Goal: Information Seeking & Learning: Learn about a topic

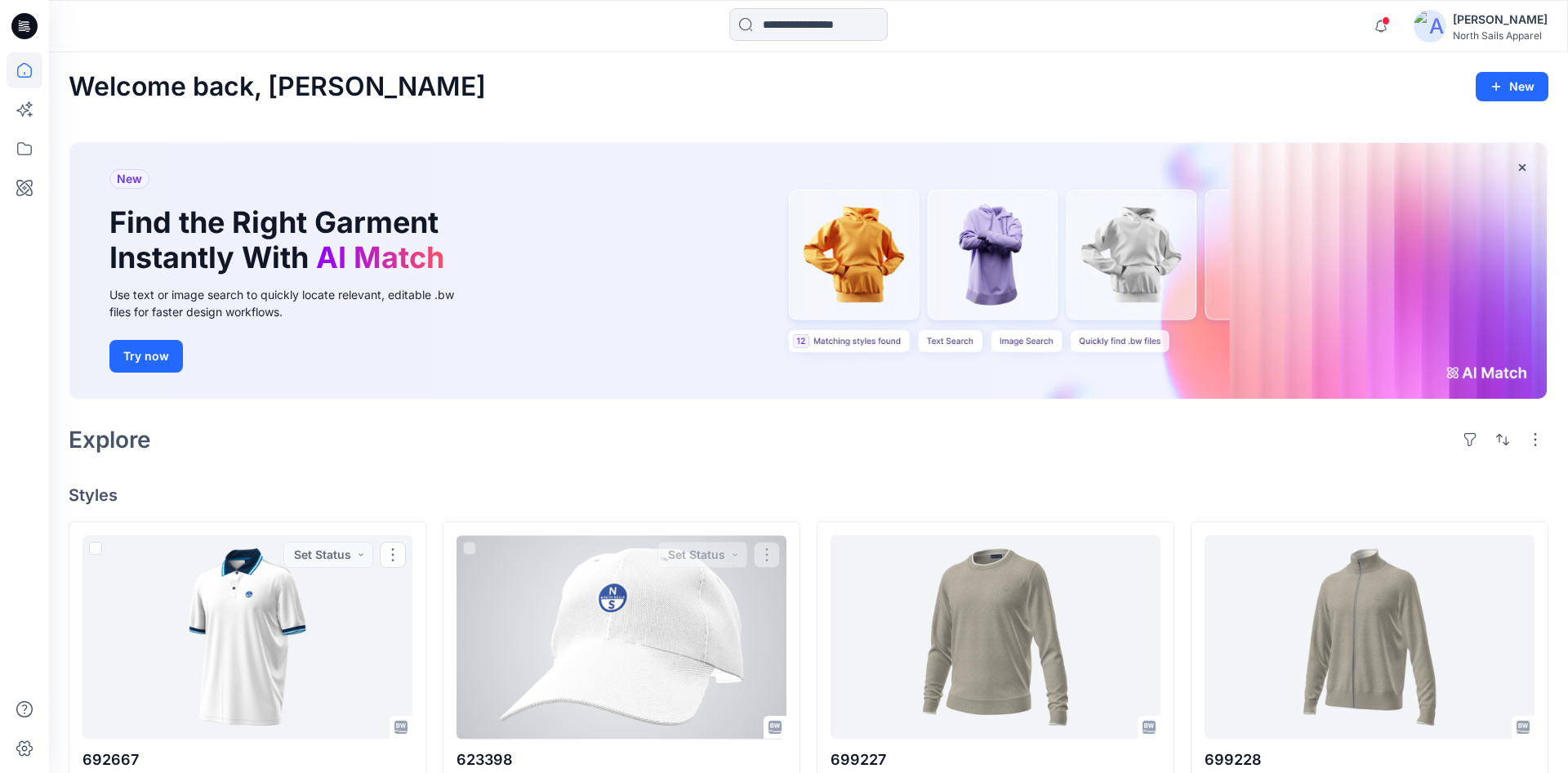
scroll to position [196, 0]
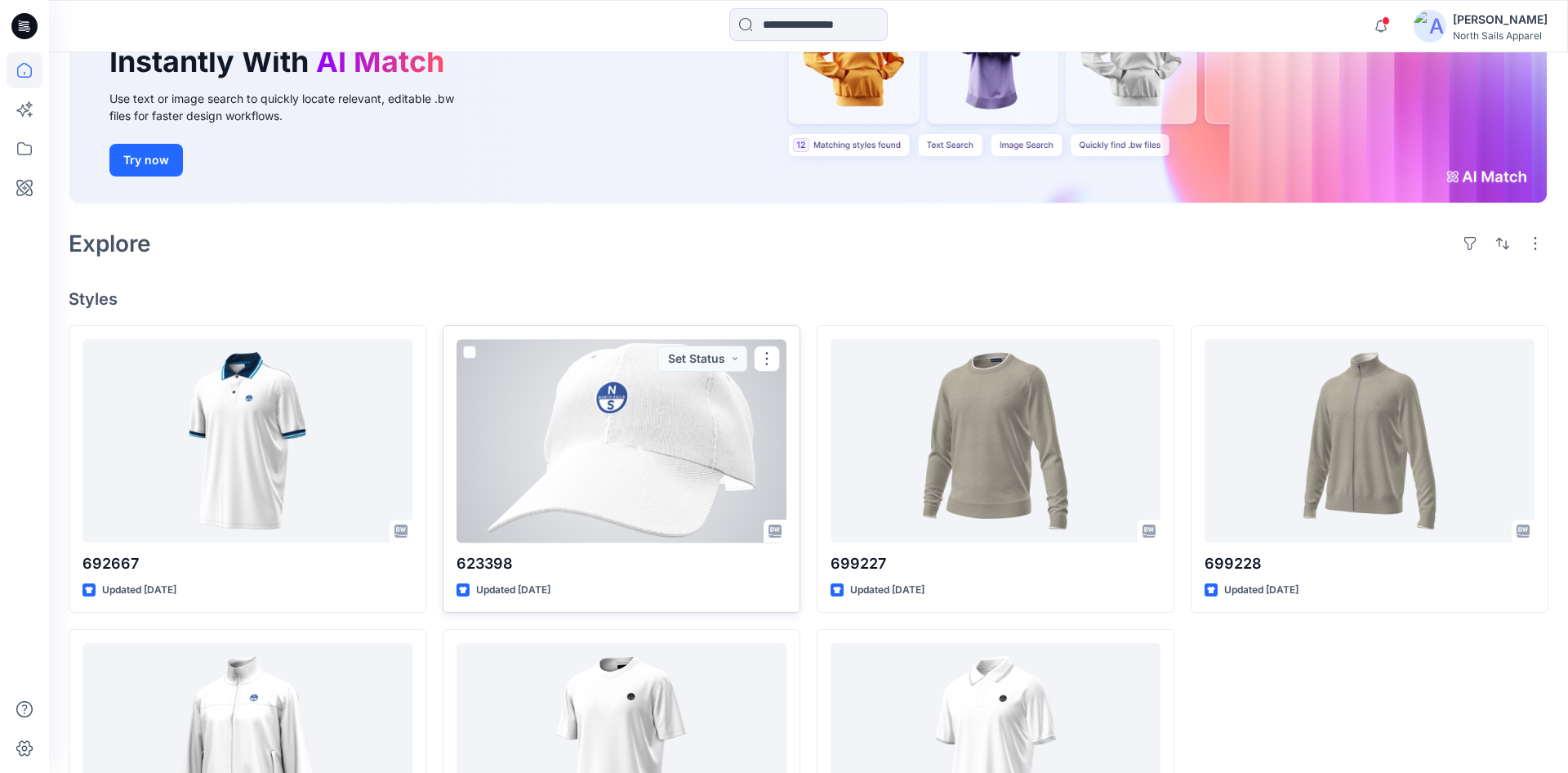
click at [699, 454] on div at bounding box center [621, 441] width 330 height 204
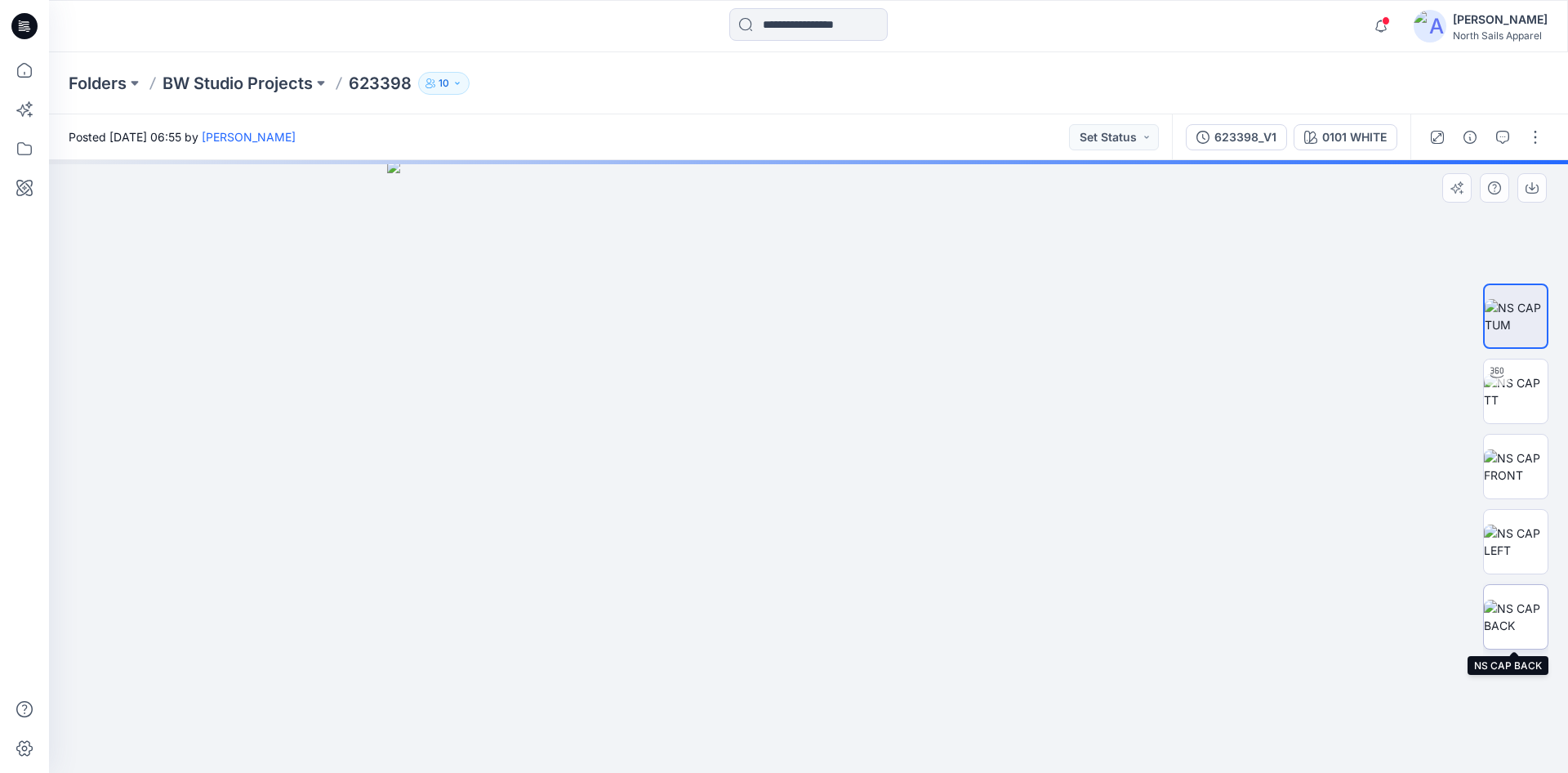
click at [1521, 634] on img at bounding box center [1516, 617] width 64 height 35
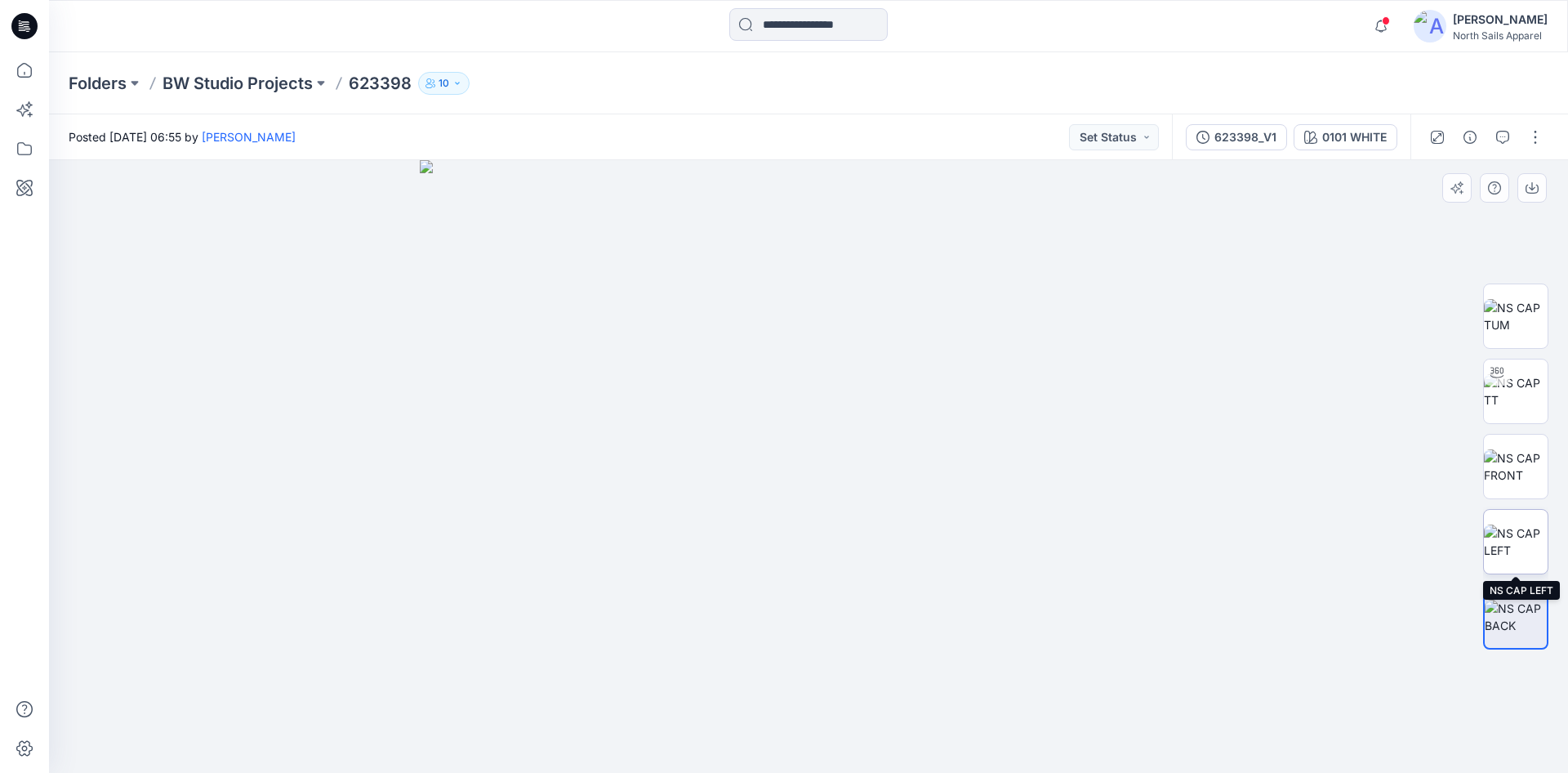
click at [1506, 526] on img at bounding box center [1516, 542] width 64 height 35
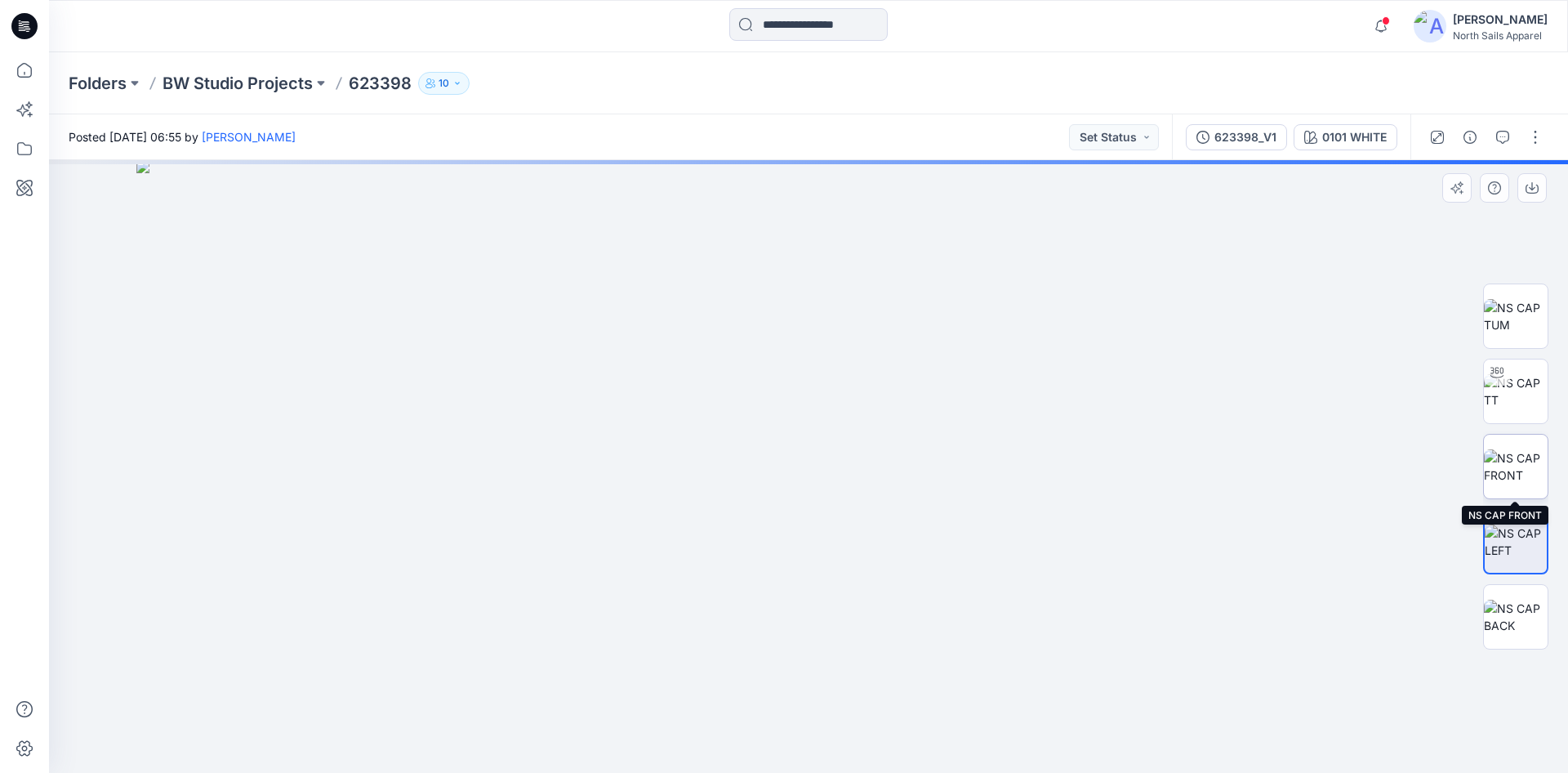
click at [1513, 479] on img at bounding box center [1516, 467] width 64 height 35
click at [1520, 393] on img at bounding box center [1516, 392] width 64 height 35
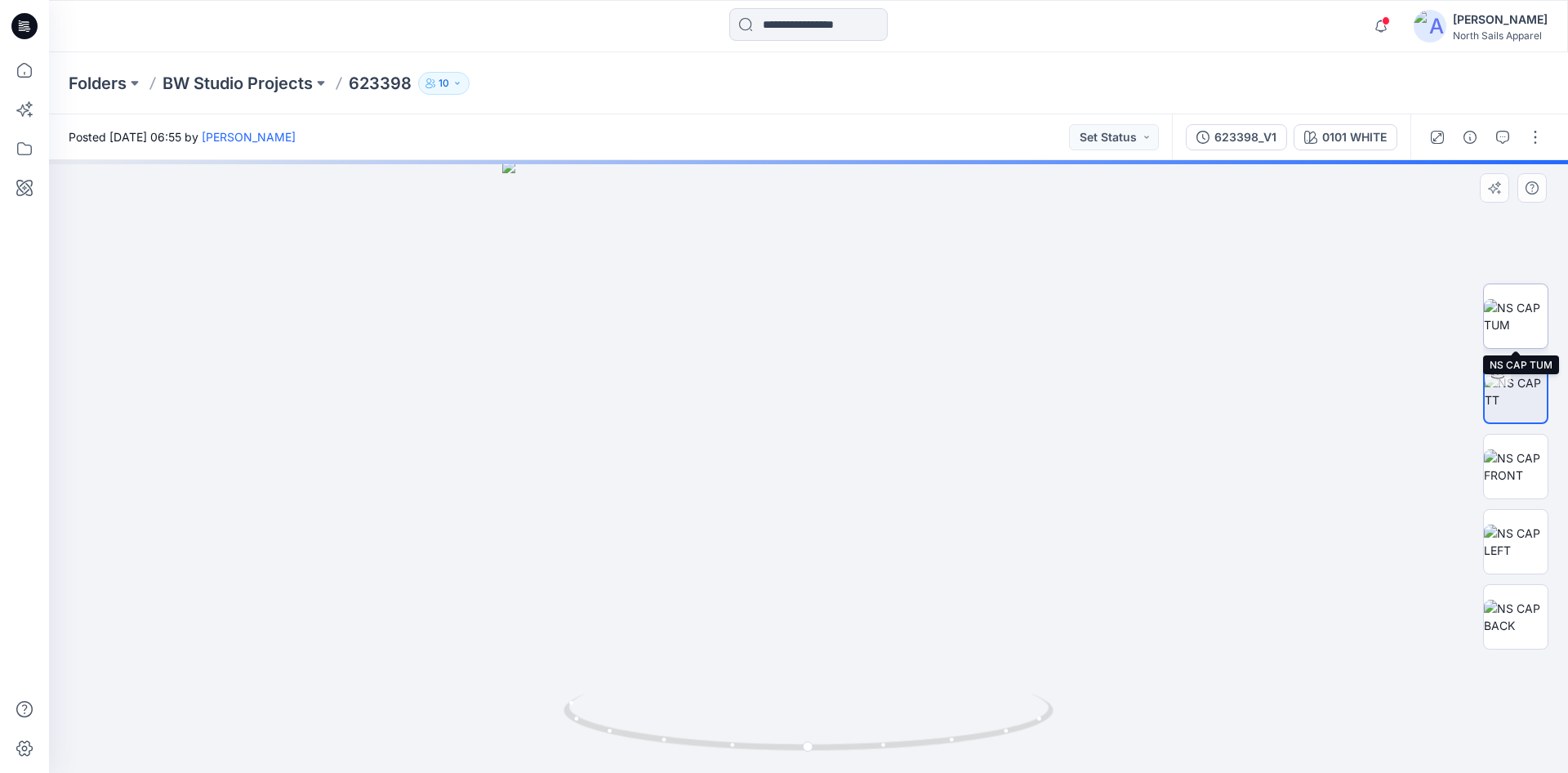
click at [1509, 306] on img at bounding box center [1516, 317] width 64 height 35
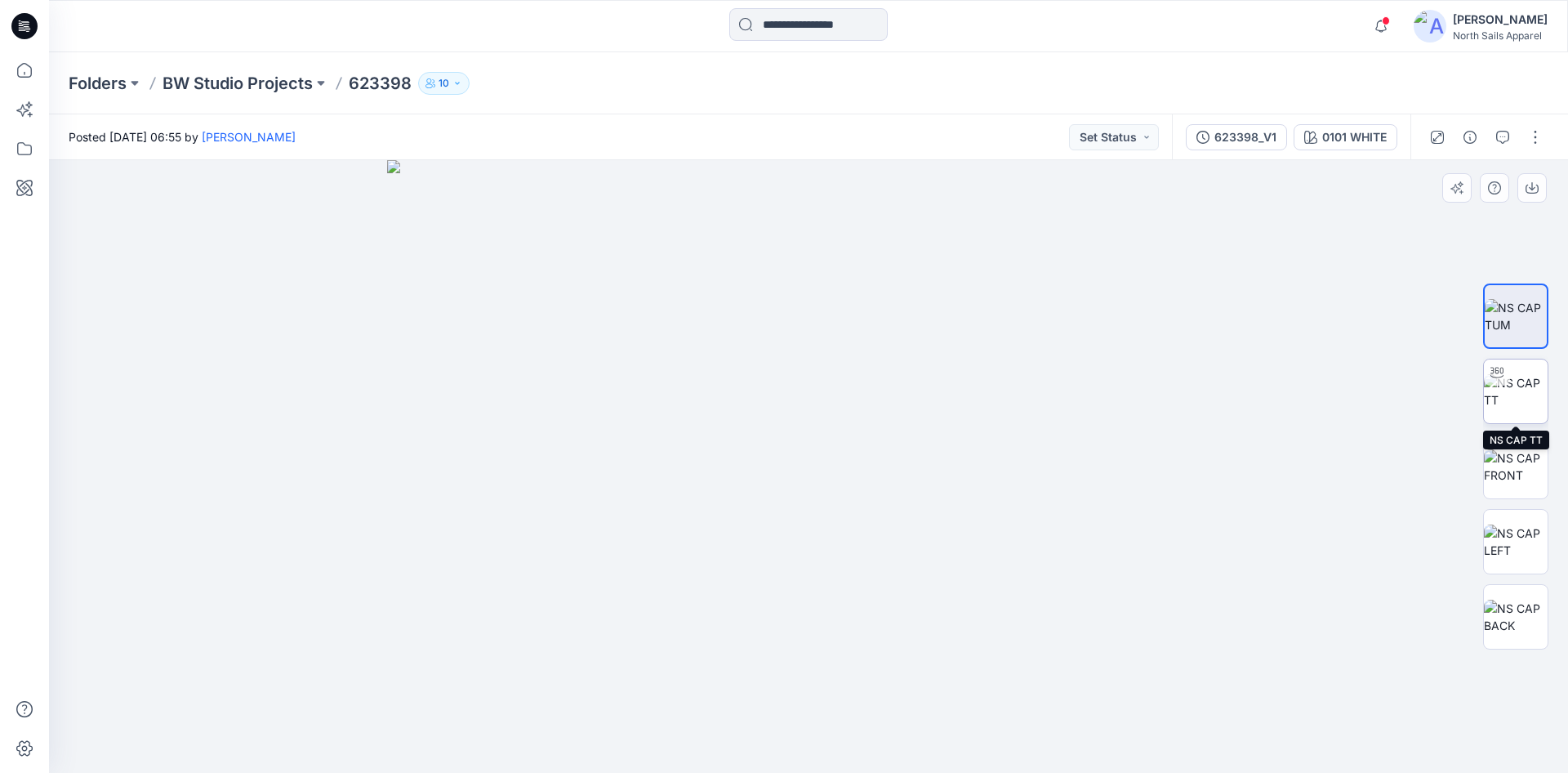
click at [1511, 395] on img at bounding box center [1516, 392] width 64 height 35
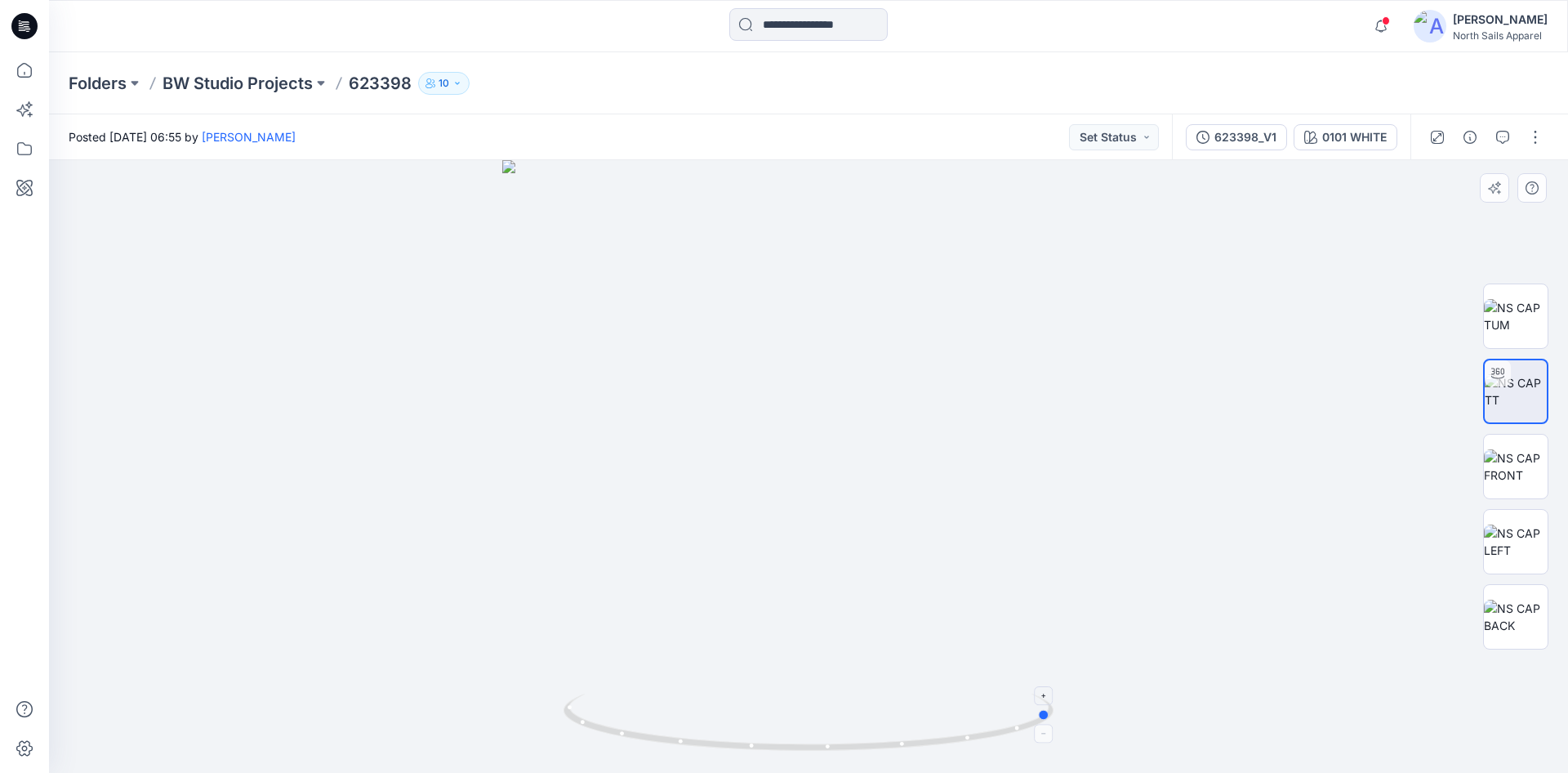
drag, startPoint x: 860, startPoint y: 752, endPoint x: 636, endPoint y: 739, distance: 224.4
click at [636, 739] on icon at bounding box center [810, 724] width 494 height 61
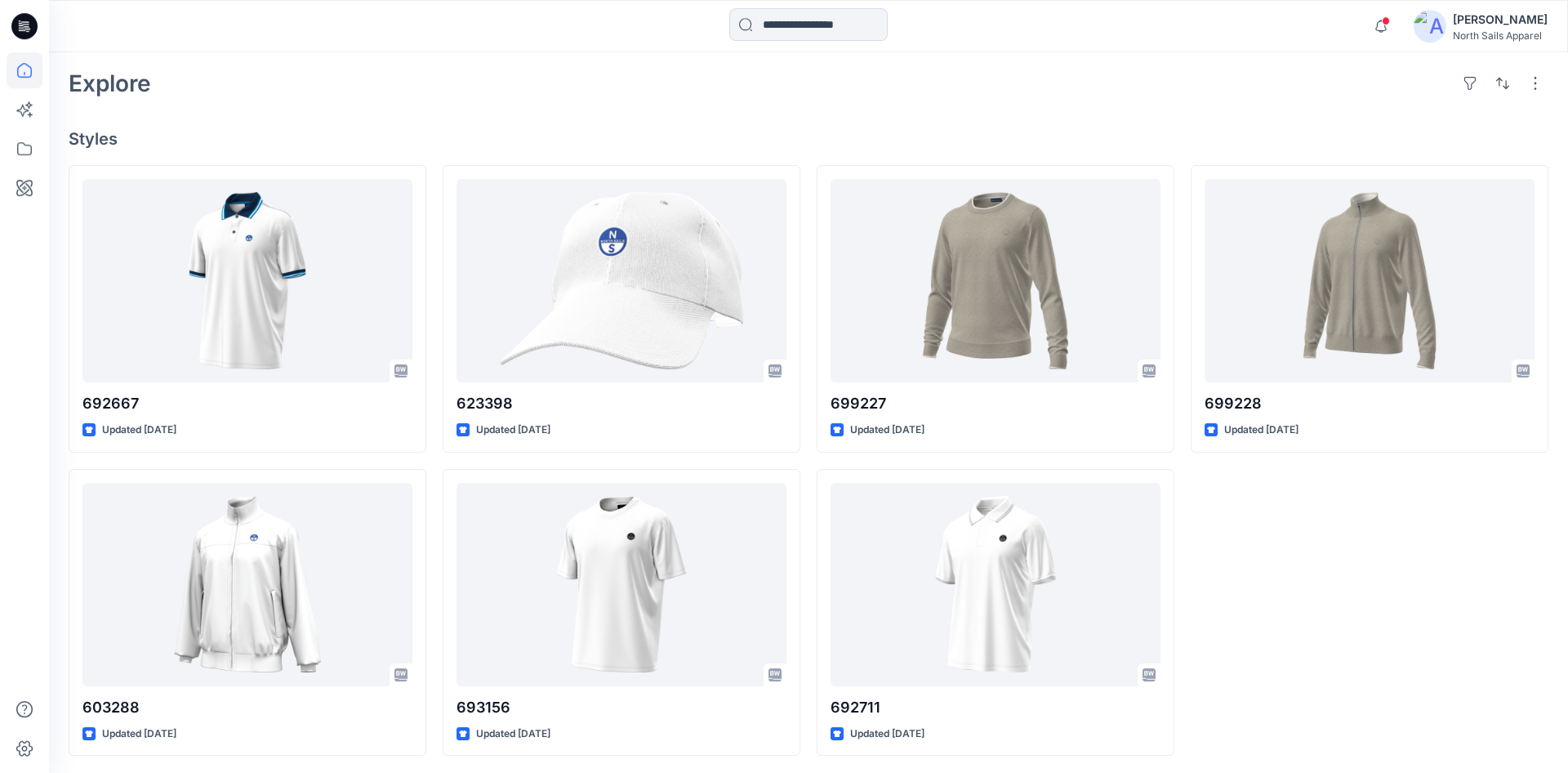
scroll to position [359, 0]
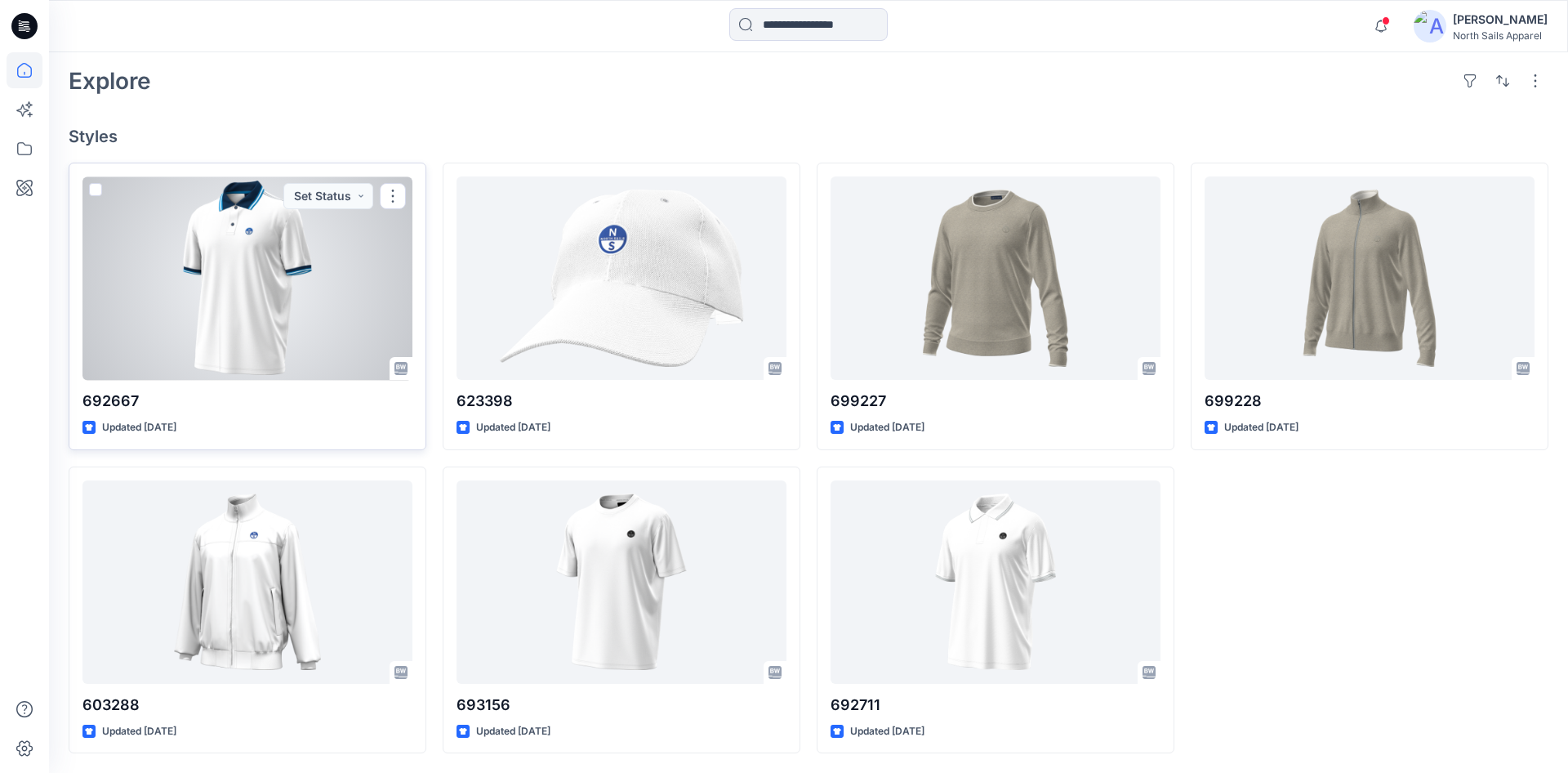
click at [332, 212] on div at bounding box center [248, 279] width 330 height 204
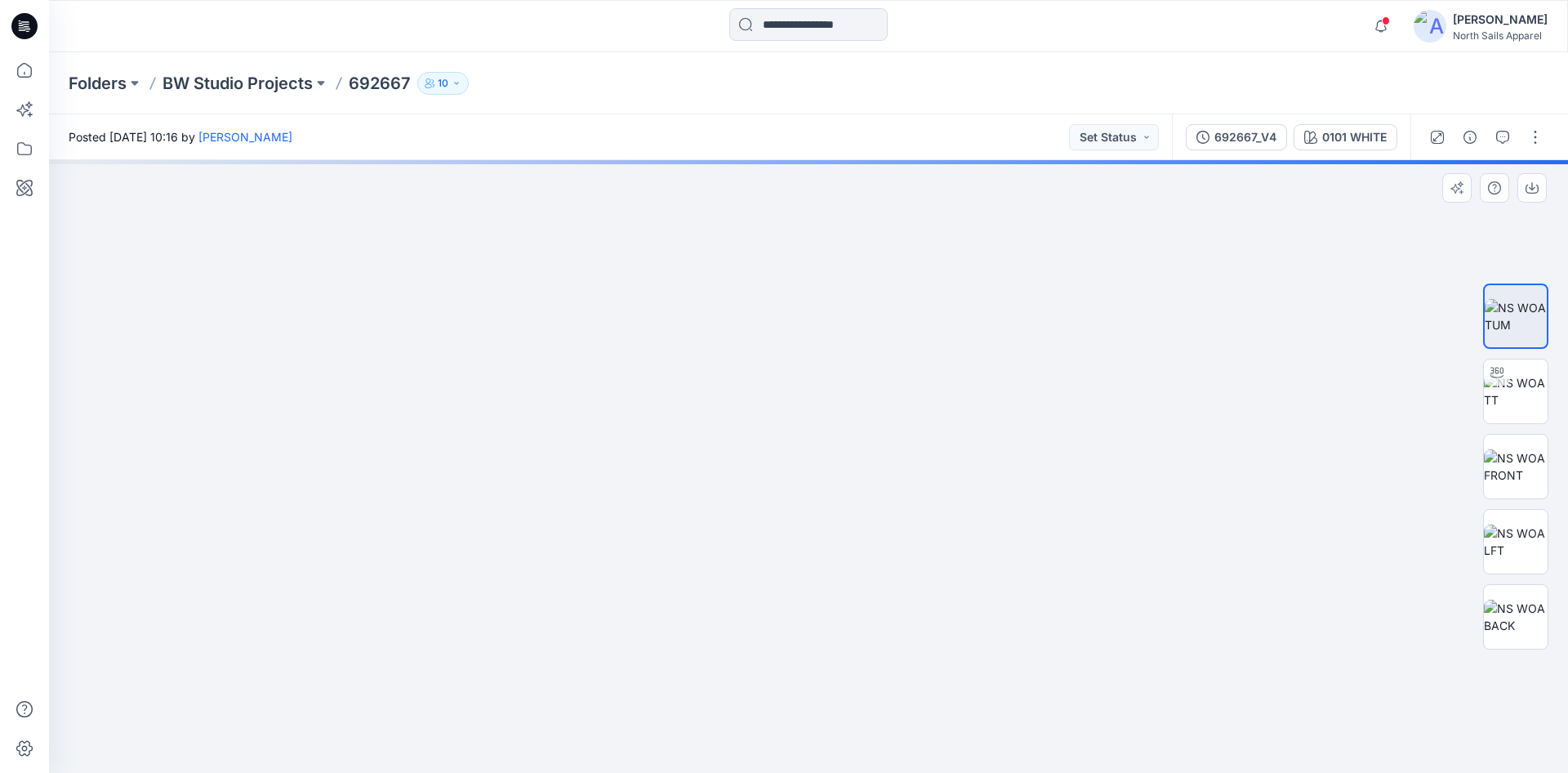
drag, startPoint x: 690, startPoint y: 346, endPoint x: 697, endPoint y: 589, distance: 243.1
drag, startPoint x: 635, startPoint y: 309, endPoint x: 699, endPoint y: 519, distance: 219.5
drag, startPoint x: 1001, startPoint y: 626, endPoint x: 773, endPoint y: 348, distance: 359.5
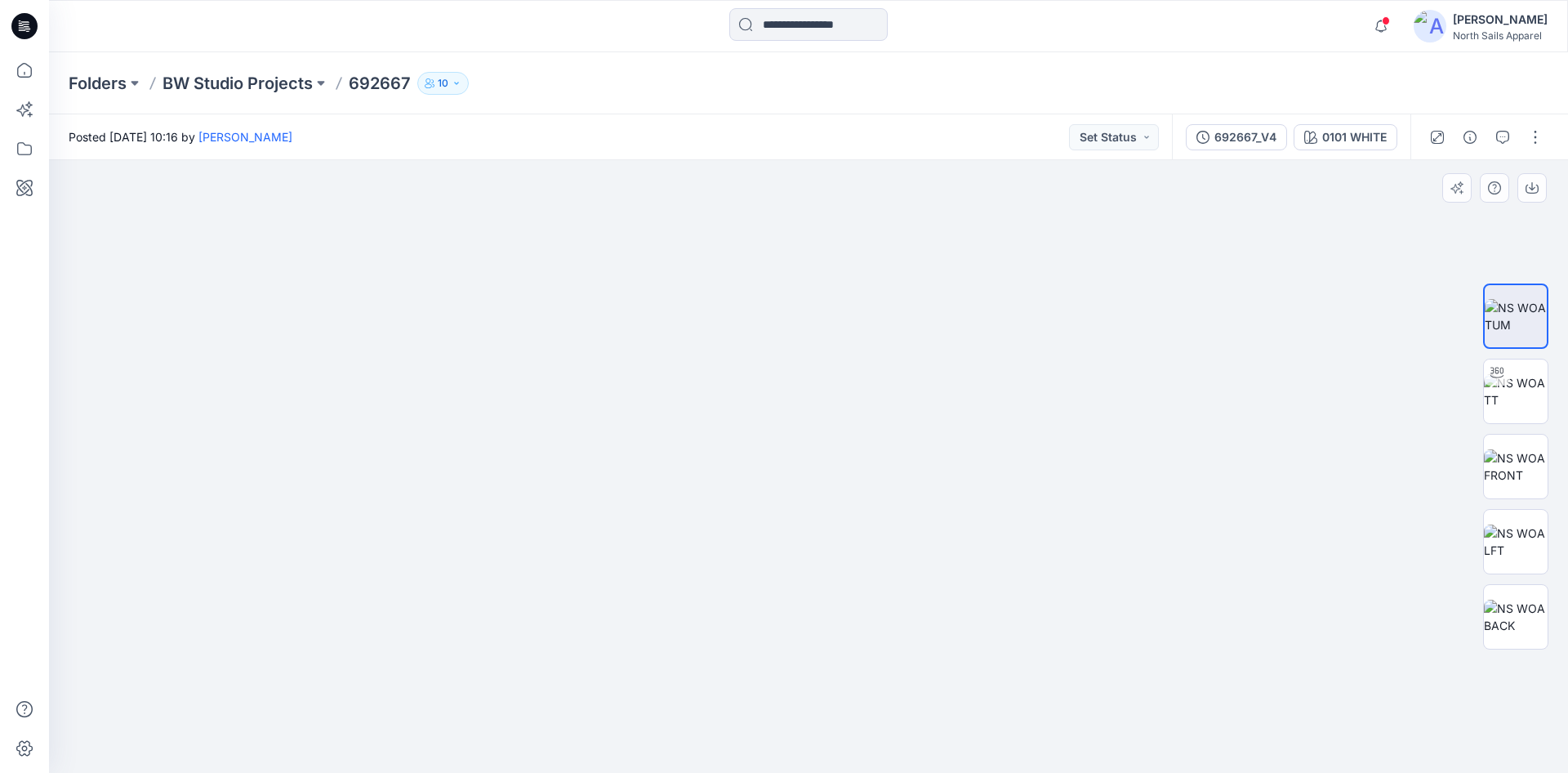
drag, startPoint x: 899, startPoint y: 324, endPoint x: 897, endPoint y: 533, distance: 209.0
drag, startPoint x: 354, startPoint y: 85, endPoint x: 416, endPoint y: 91, distance: 62.3
click at [411, 91] on p "692667" at bounding box center [379, 83] width 62 height 23
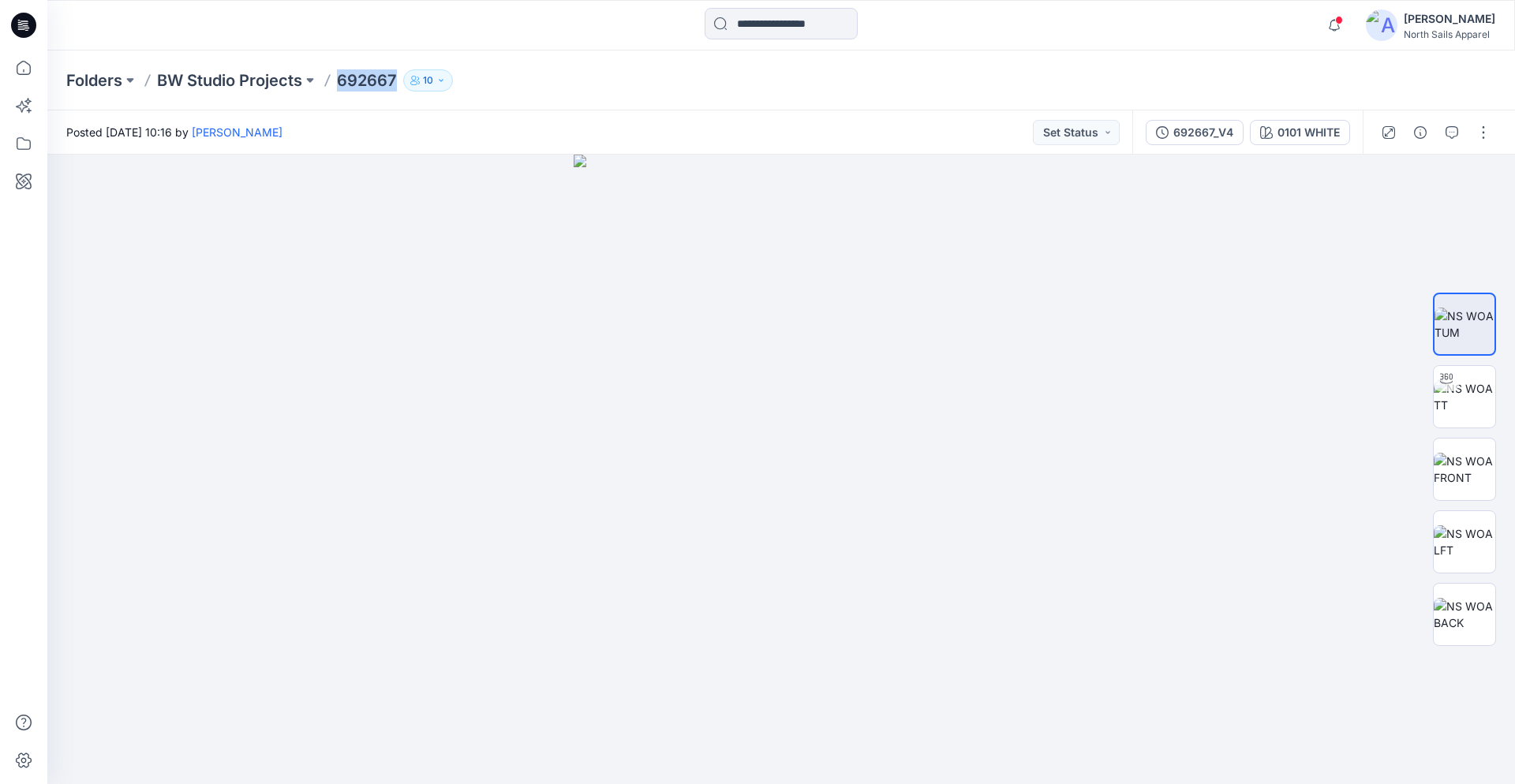
click at [372, 82] on p "692667" at bounding box center [367, 80] width 60 height 22
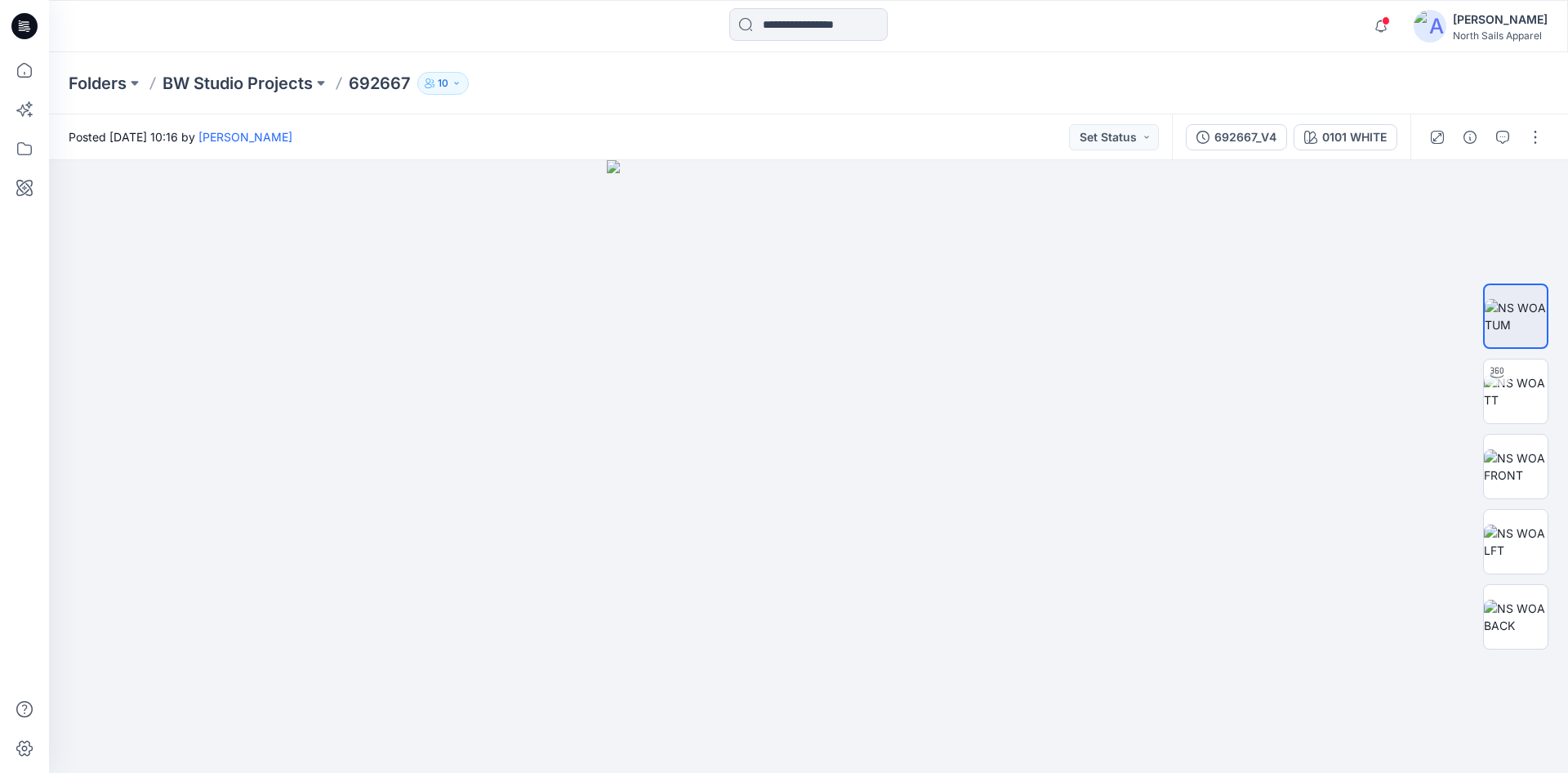
click at [32, 22] on icon at bounding box center [24, 26] width 26 height 26
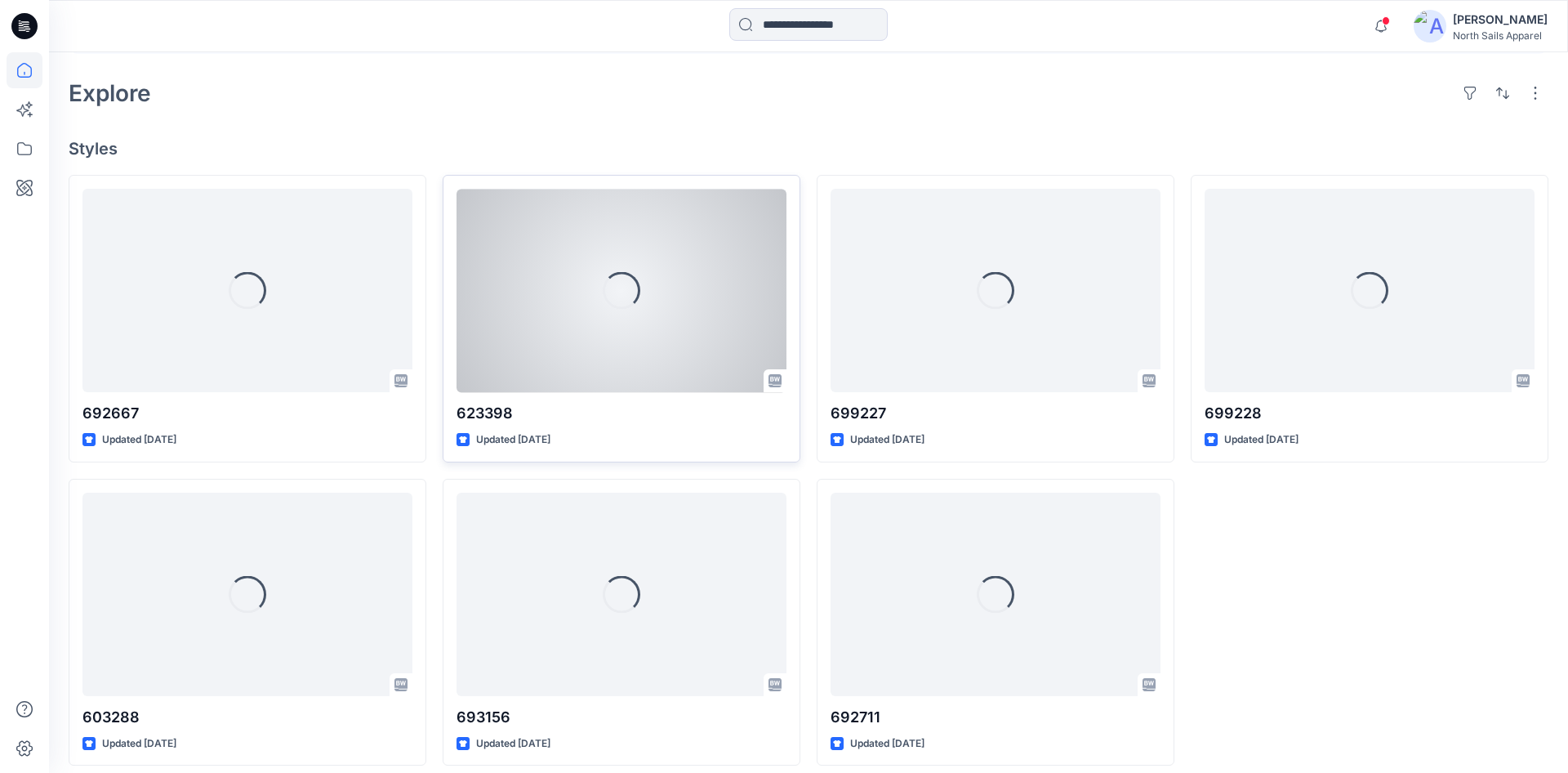
scroll to position [359, 0]
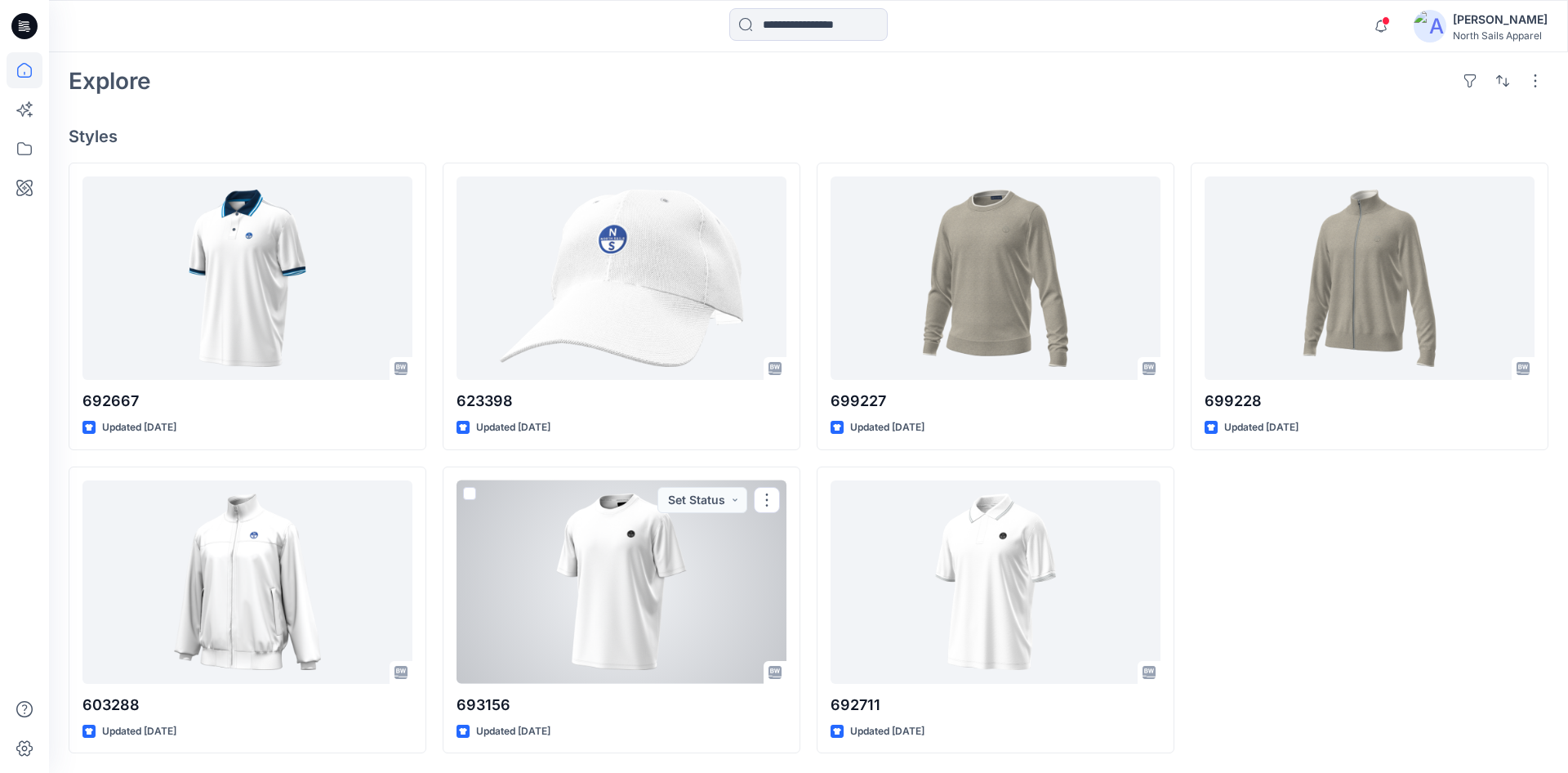
click at [605, 581] on div at bounding box center [621, 582] width 330 height 204
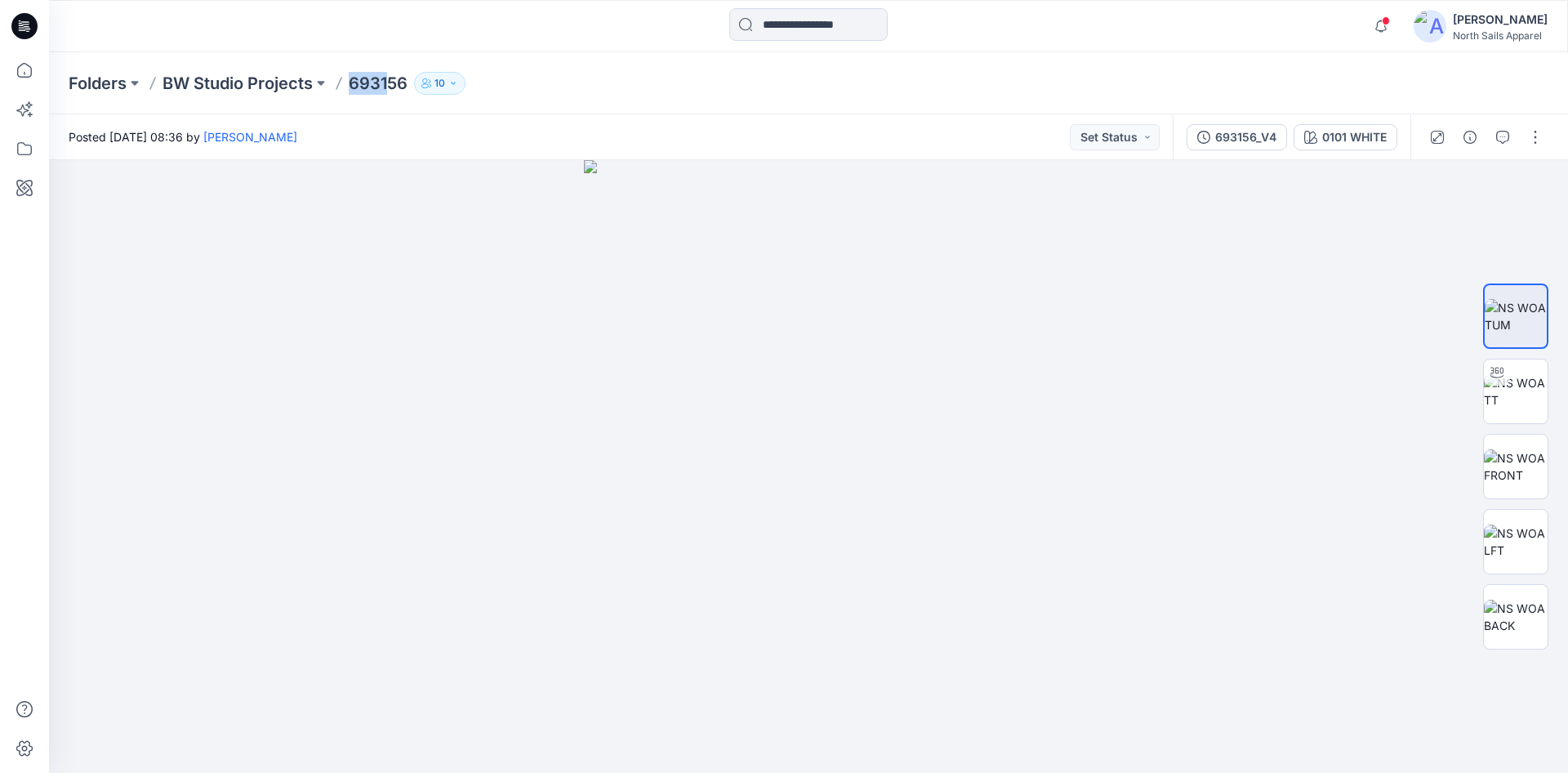
drag, startPoint x: 404, startPoint y: 87, endPoint x: 442, endPoint y: 93, distance: 38.5
click at [408, 93] on p "693156" at bounding box center [378, 83] width 59 height 23
drag, startPoint x: 379, startPoint y: 85, endPoint x: 413, endPoint y: 91, distance: 34.5
click at [408, 91] on p "693156" at bounding box center [378, 83] width 59 height 23
click at [648, 314] on img at bounding box center [809, 467] width 450 height 613
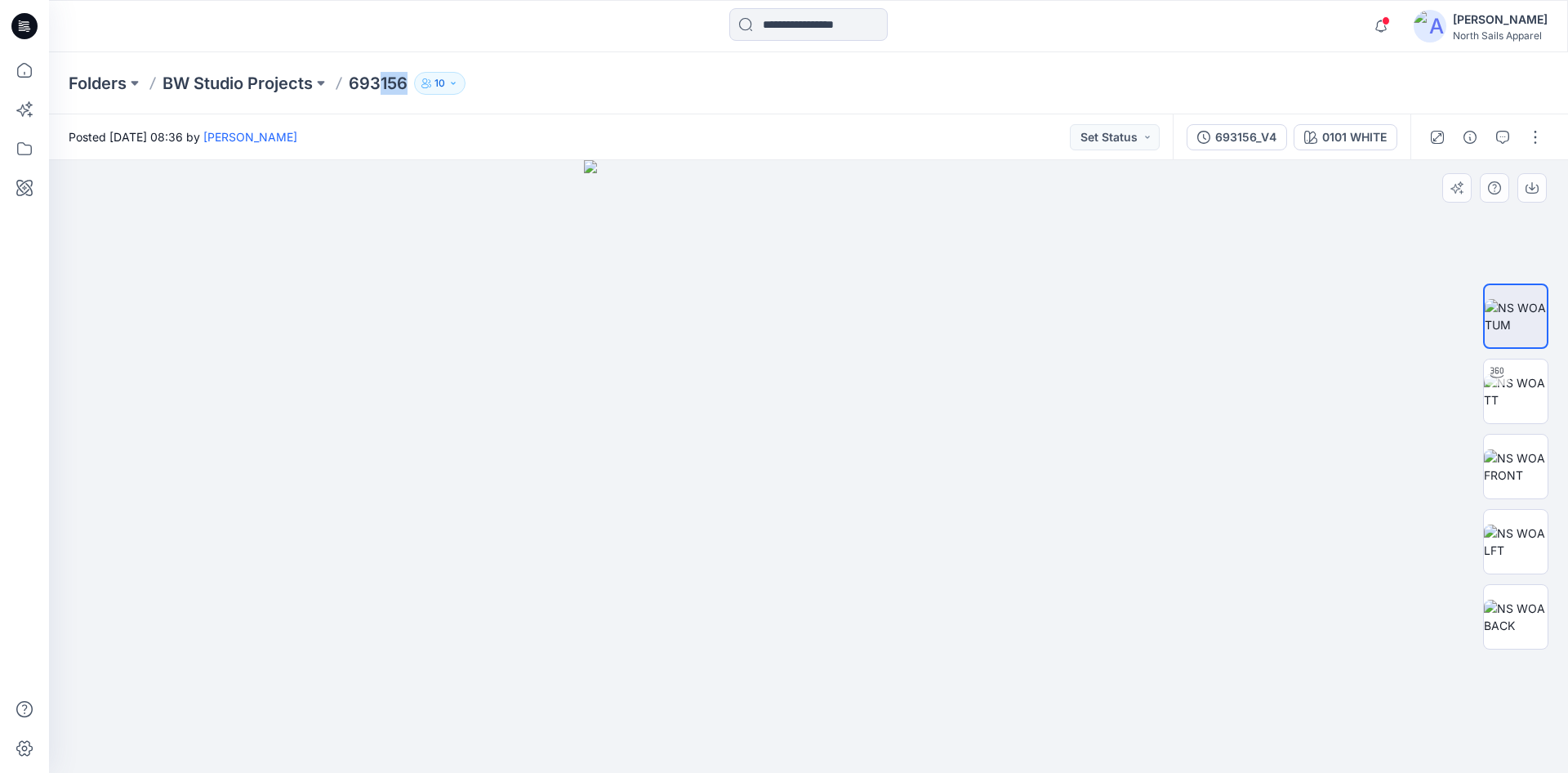
click at [787, 279] on img at bounding box center [809, 467] width 450 height 613
click at [393, 85] on p "693156" at bounding box center [378, 83] width 59 height 23
